Goal: Communication & Community: Answer question/provide support

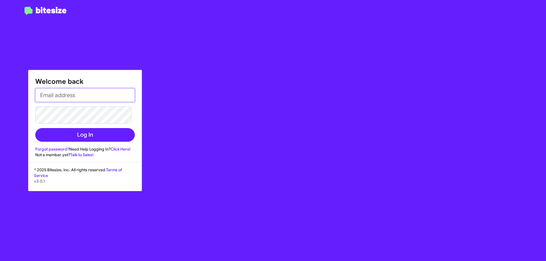
type input "[EMAIL_ADDRESS][DOMAIN_NAME]"
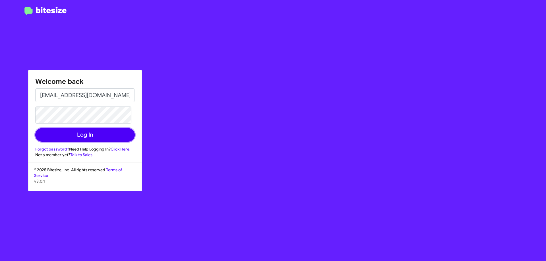
click at [103, 137] on button "Log In" at bounding box center [84, 135] width 99 height 14
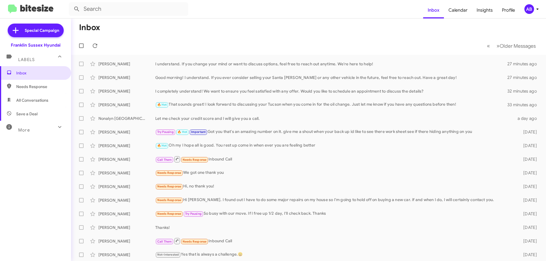
click at [250, 104] on div "🔥 Hot That sounds great! I look forward to discussing your Tucson when you come…" at bounding box center [331, 104] width 352 height 7
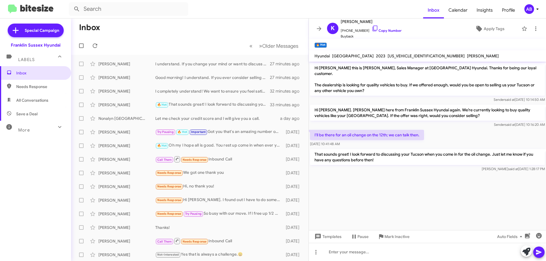
click at [318, 27] on icon at bounding box center [318, 28] width 7 height 7
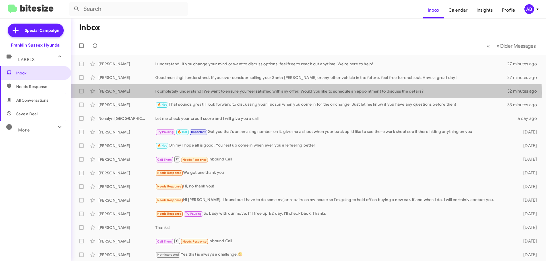
click at [241, 93] on div "I completely understand! We want to ensure you feel satisfied with any offer. W…" at bounding box center [331, 91] width 352 height 6
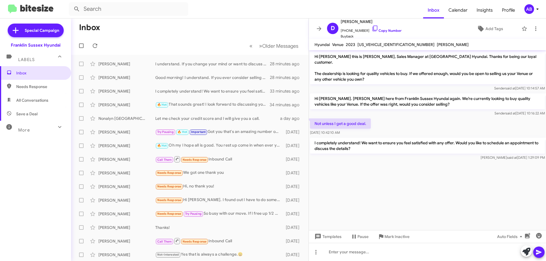
click at [315, 30] on span at bounding box center [318, 28] width 11 height 7
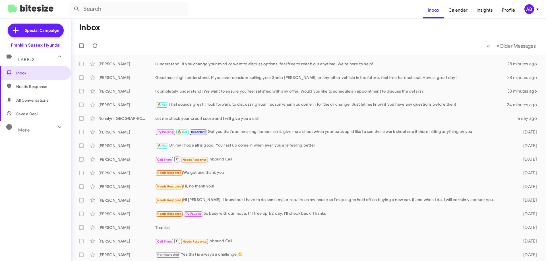
click at [187, 80] on div "Good morning! I understand. If you ever consider selling your Santa [PERSON_NAM…" at bounding box center [331, 78] width 352 height 6
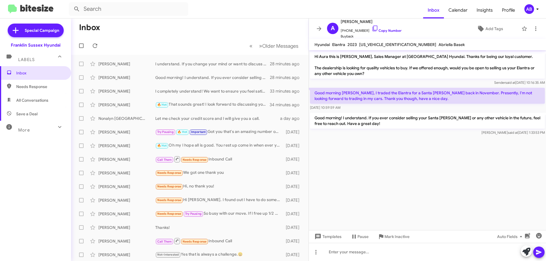
click at [321, 28] on icon at bounding box center [318, 28] width 7 height 7
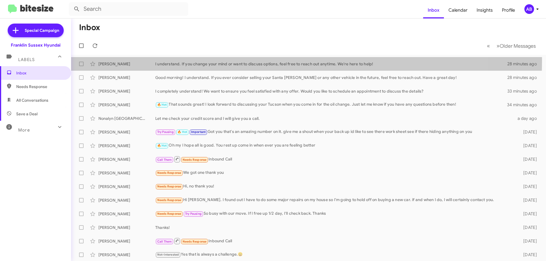
click at [226, 60] on div "[PERSON_NAME] I understand. If you change your mind or want to discuss options,…" at bounding box center [308, 63] width 465 height 11
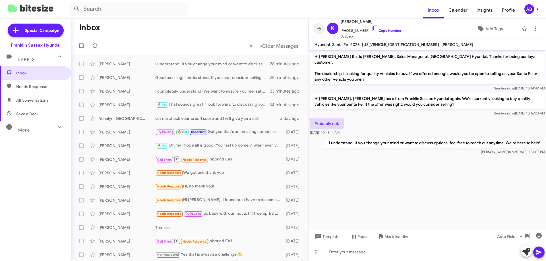
click at [320, 27] on icon at bounding box center [318, 28] width 7 height 7
